Goal: Information Seeking & Learning: Understand process/instructions

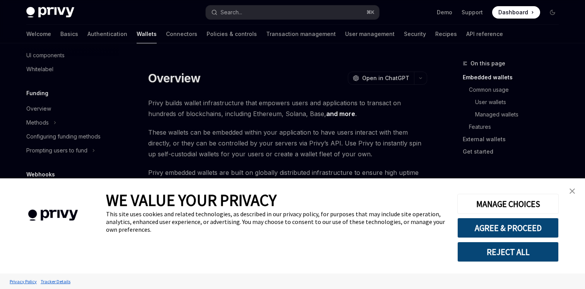
scroll to position [276, 0]
click at [573, 189] on img "close banner" at bounding box center [572, 191] width 5 height 5
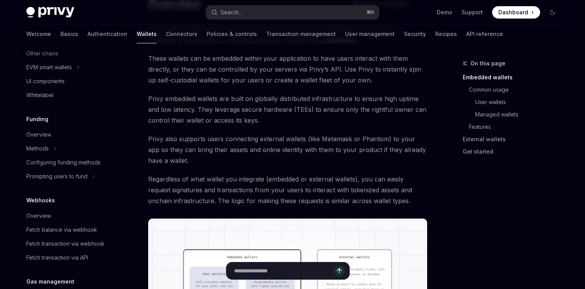
scroll to position [249, 0]
click at [39, 136] on div "Overview" at bounding box center [38, 135] width 25 height 9
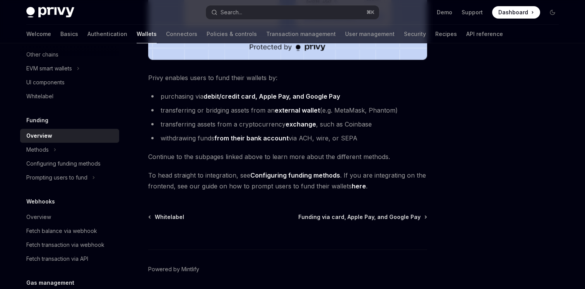
scroll to position [300, 0]
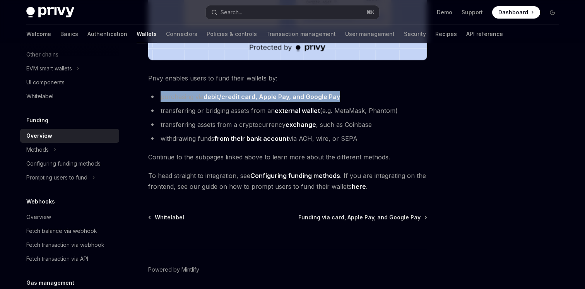
drag, startPoint x: 160, startPoint y: 97, endPoint x: 337, endPoint y: 100, distance: 177.0
click at [337, 100] on li "purchasing via debit/credit card, Apple Pay, and Google Pay" at bounding box center [287, 96] width 279 height 11
copy li "purchasing via debit/credit card, Apple Pay, and Google Pay"
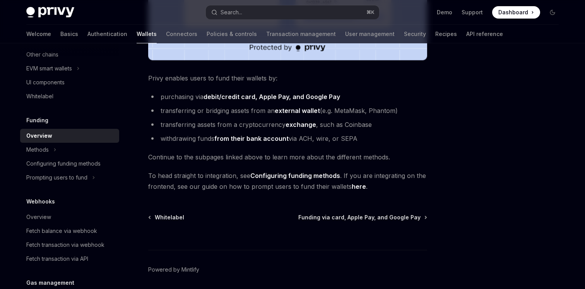
click at [356, 213] on div "Funding Overview OpenAI Open in ChatGPT OpenAI Open in ChatGPT Privy makes it e…" at bounding box center [215, 38] width 427 height 558
click at [359, 218] on span "Funding via card, Apple Pay, and Google Pay" at bounding box center [360, 218] width 122 height 8
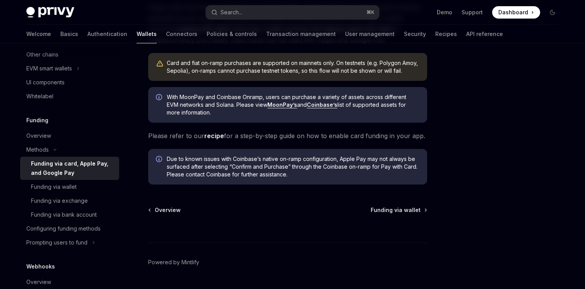
scroll to position [269, 0]
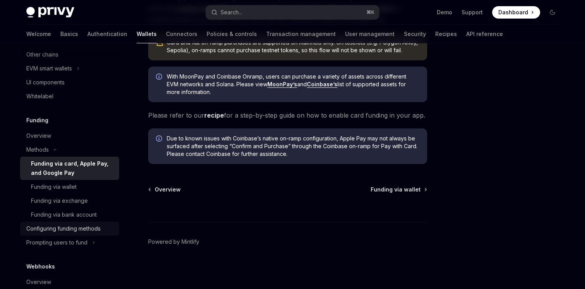
click at [70, 228] on div "Configuring funding methods" at bounding box center [63, 228] width 74 height 9
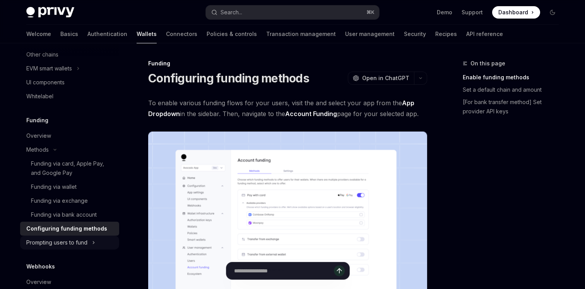
click at [75, 244] on div "Prompting users to fund" at bounding box center [56, 242] width 61 height 9
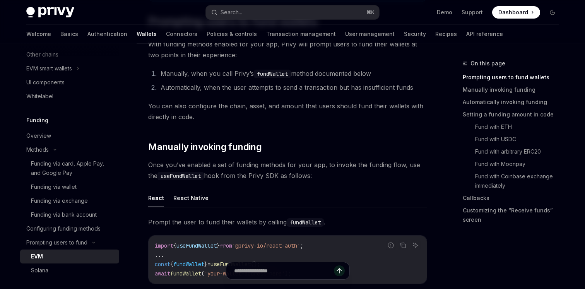
scroll to position [129, 0]
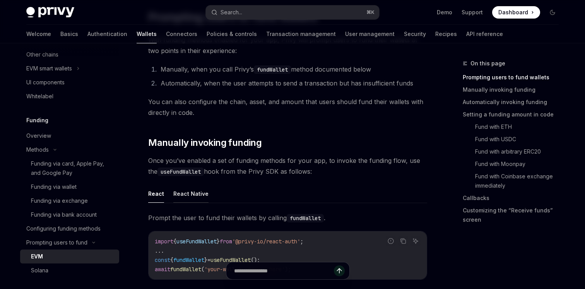
click at [185, 194] on button "React Native" at bounding box center [190, 194] width 35 height 18
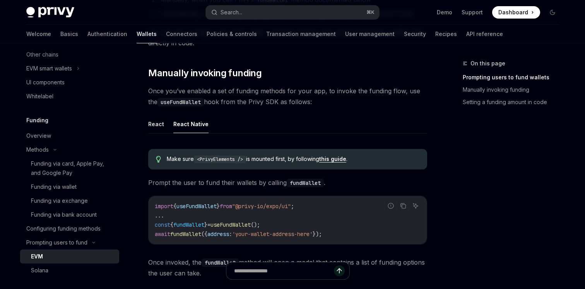
scroll to position [200, 0]
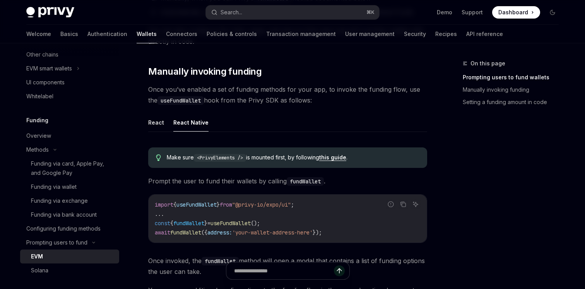
click at [204, 206] on span "useFundWallet" at bounding box center [197, 204] width 40 height 7
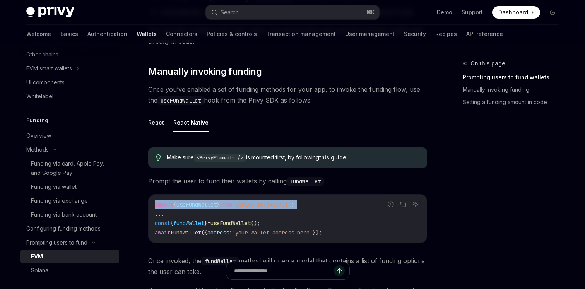
click at [204, 206] on span "useFundWallet" at bounding box center [197, 204] width 40 height 7
copy code "import { useFundWallet } from "@privy-io/expo/ui" ;"
click at [153, 123] on button "React" at bounding box center [156, 122] width 16 height 18
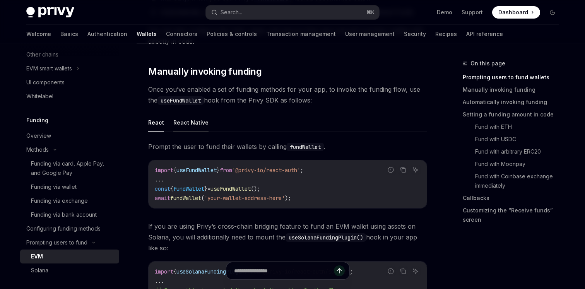
click at [182, 123] on button "React Native" at bounding box center [190, 122] width 35 height 18
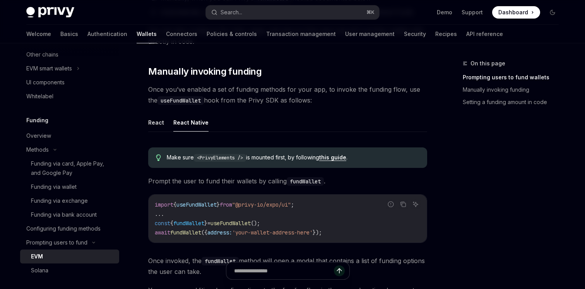
click at [272, 204] on span ""@privy-io/expo/ui"" at bounding box center [261, 204] width 59 height 7
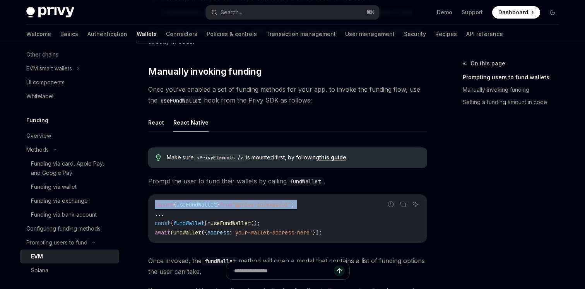
click at [272, 204] on span ""@privy-io/expo/ui"" at bounding box center [261, 204] width 59 height 7
copy code "import { useFundWallet } from "@privy-io/expo/ui" ;"
click at [51, 166] on div "Funding via card, Apple Pay, and Google Pay" at bounding box center [73, 168] width 84 height 19
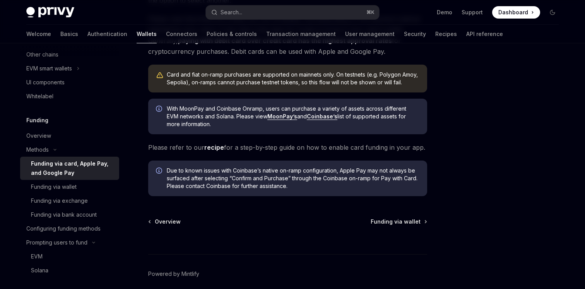
scroll to position [269, 0]
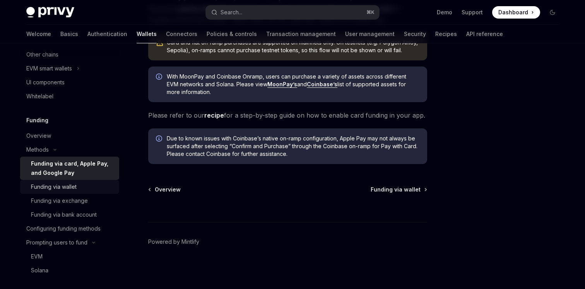
click at [54, 188] on div "Funding via wallet" at bounding box center [54, 186] width 46 height 9
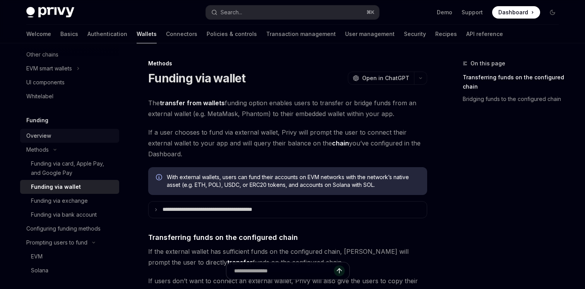
click at [43, 136] on div "Overview" at bounding box center [38, 135] width 25 height 9
type textarea "*"
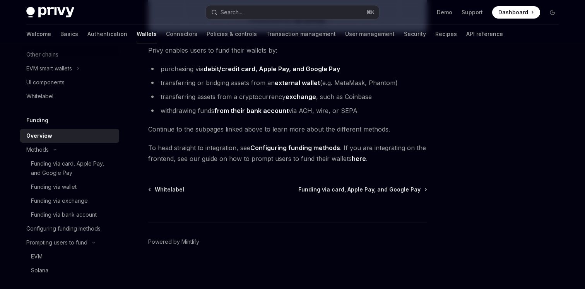
scroll to position [311, 0]
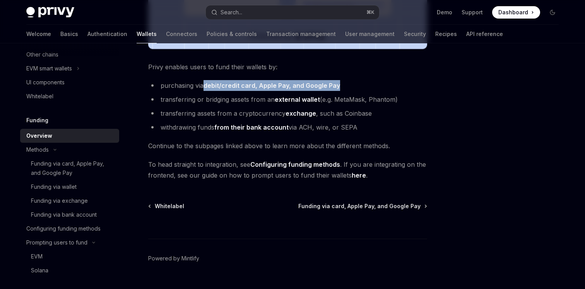
drag, startPoint x: 349, startPoint y: 85, endPoint x: 204, endPoint y: 85, distance: 144.8
click at [204, 85] on li "purchasing via debit/credit card, Apple Pay, and Google Pay" at bounding box center [287, 85] width 279 height 11
copy strong "debit/credit card, Apple Pay, and Google Pay"
